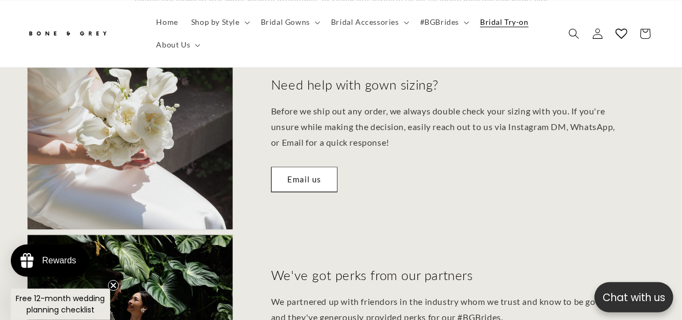
scroll to position [0, 448]
click at [491, 26] on span "Bridal Try-on" at bounding box center [504, 22] width 49 height 10
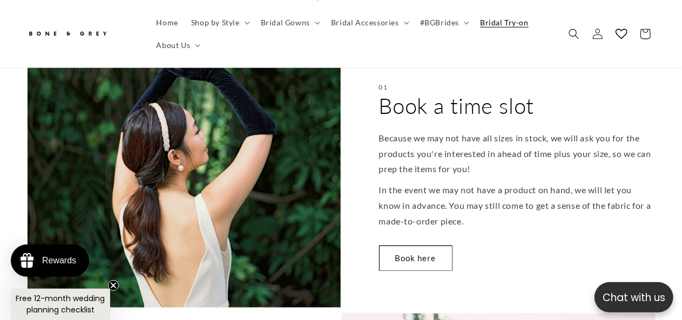
scroll to position [432, 0]
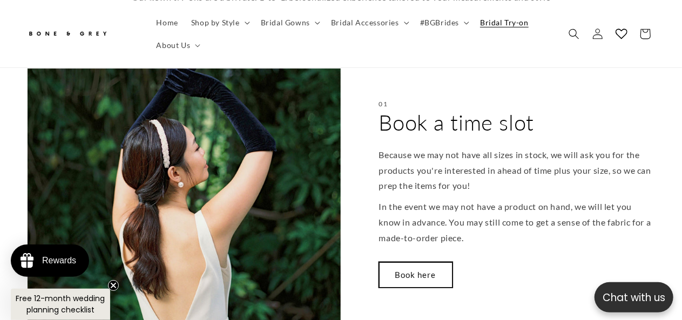
click at [422, 262] on link "Book here" at bounding box center [415, 274] width 73 height 25
